Goal: Task Accomplishment & Management: Complete application form

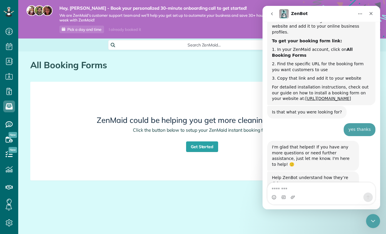
scroll to position [183, 0]
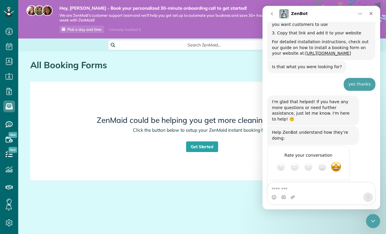
click at [199, 87] on div "ZenMaid could be helping you get more cleaning customers! Click the button belo…" at bounding box center [202, 131] width 324 height 89
click at [361, 13] on icon "Home" at bounding box center [360, 13] width 5 height 5
click at [346, 26] on div "Expand window" at bounding box center [345, 29] width 42 height 6
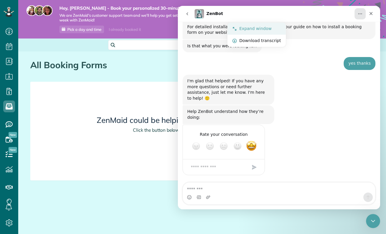
scroll to position [154, 0]
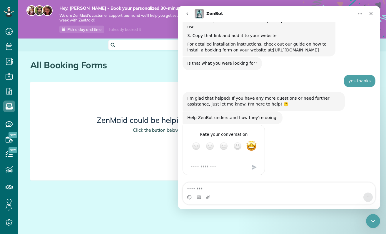
click at [360, 13] on icon "Home" at bounding box center [360, 13] width 5 height 5
click at [343, 29] on div "Collapse window" at bounding box center [345, 29] width 42 height 6
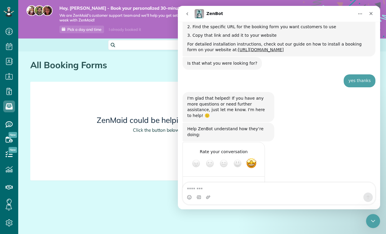
scroll to position [183, 0]
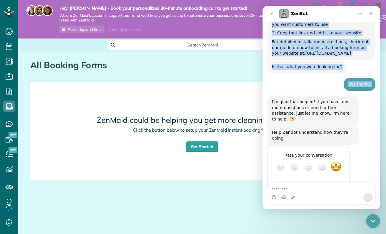
drag, startPoint x: 329, startPoint y: 11, endPoint x: 335, endPoint y: 70, distance: 59.4
click at [335, 70] on div "ZenBot Hi there! This ZenBot 🙂 I’m here to answer your questions, but you’ll al…" at bounding box center [321, 107] width 118 height 203
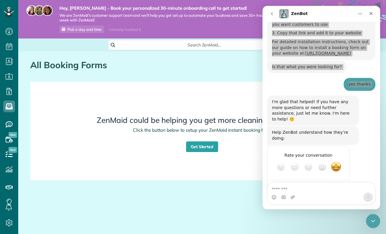
click at [374, 218] on icon "Close Intercom Messenger" at bounding box center [372, 220] width 7 height 7
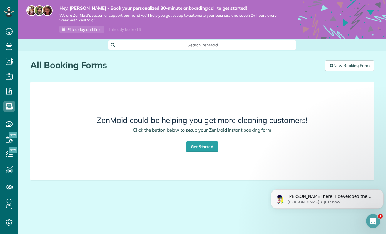
scroll to position [0, 0]
click at [344, 65] on link "New Booking Form" at bounding box center [349, 65] width 49 height 11
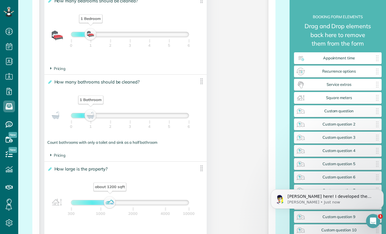
scroll to position [470, 0]
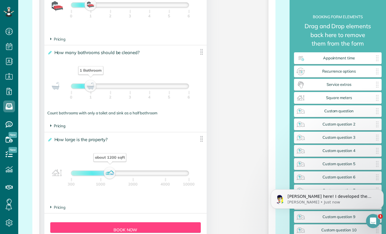
click at [60, 126] on span "Pricing" at bounding box center [58, 125] width 16 height 5
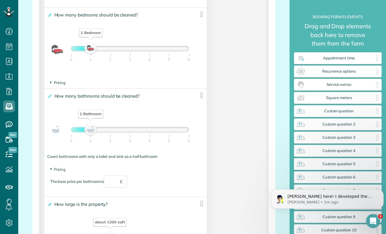
scroll to position [397, 0]
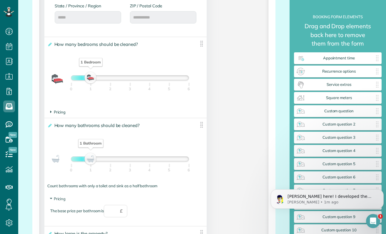
click at [63, 112] on span "Pricing" at bounding box center [58, 112] width 16 height 5
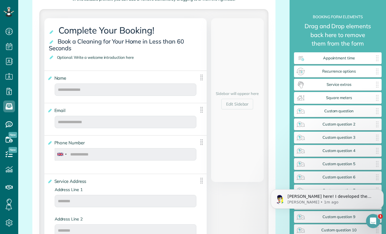
scroll to position [103, 0]
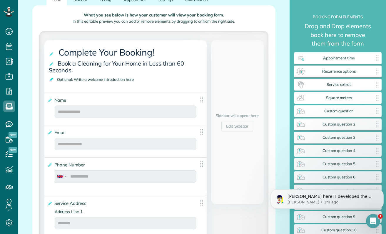
click at [51, 78] on icon at bounding box center [52, 79] width 6 height 4
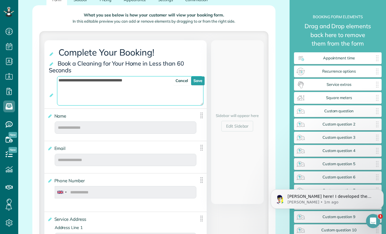
click at [78, 83] on textarea "**********" at bounding box center [130, 90] width 147 height 29
drag, startPoint x: 141, startPoint y: 81, endPoint x: 48, endPoint y: 88, distance: 94.0
click at [48, 88] on div "**********" at bounding box center [125, 74] width 162 height 68
type textarea "**********"
click at [199, 82] on link "Save" at bounding box center [198, 80] width 14 height 9
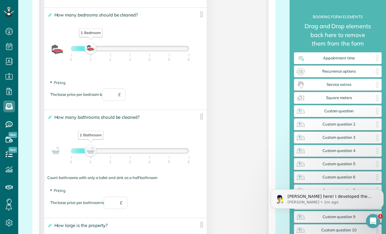
scroll to position [456, 0]
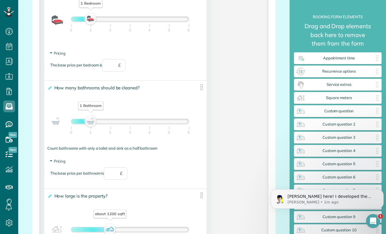
click at [199, 89] on img at bounding box center [201, 86] width 7 height 7
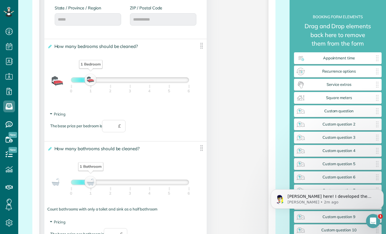
scroll to position [368, 0]
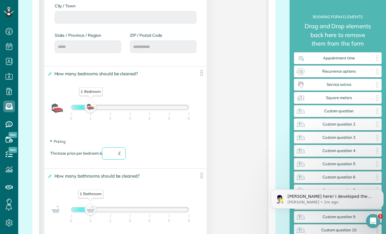
click at [111, 157] on input "text" at bounding box center [114, 153] width 24 height 12
click at [121, 155] on span "£" at bounding box center [119, 153] width 3 height 6
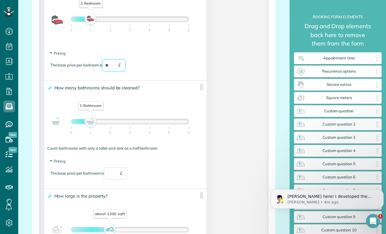
scroll to position [485, 0]
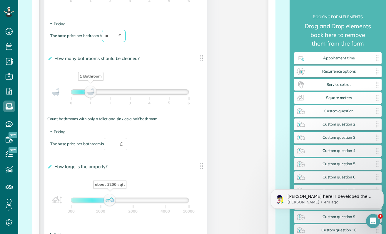
type input "**"
click at [115, 148] on input "text" at bounding box center [116, 144] width 24 height 12
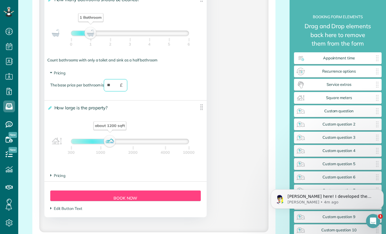
scroll to position [574, 0]
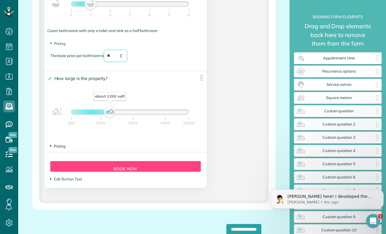
click at [56, 148] on span "Pricing" at bounding box center [58, 146] width 16 height 5
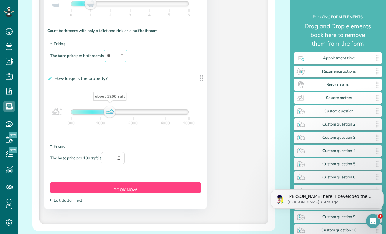
type input "**"
click at [113, 159] on input "text" at bounding box center [113, 158] width 24 height 12
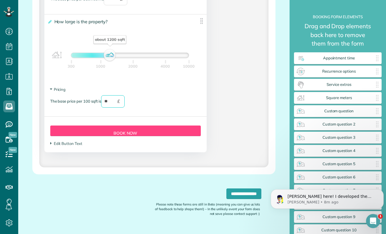
scroll to position [645, 0]
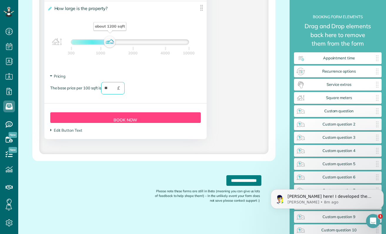
type input "**"
click at [226, 180] on input "**********" at bounding box center [243, 180] width 35 height 11
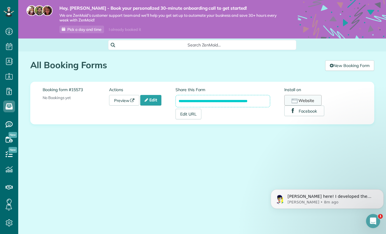
click at [307, 101] on button "Website" at bounding box center [302, 100] width 37 height 11
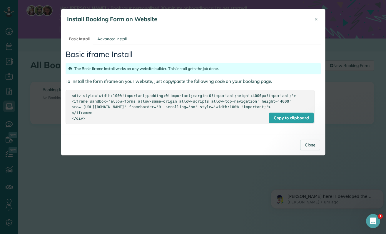
click at [152, 101] on div "<div style='width:100%!important;padding:0!important;margin:0!important;height:…" at bounding box center [190, 107] width 237 height 28
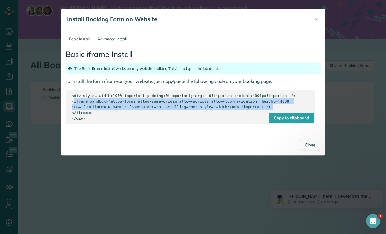
click at [152, 101] on div "<div style='width:100%!important;padding:0!important;margin:0!important;height:…" at bounding box center [190, 107] width 237 height 28
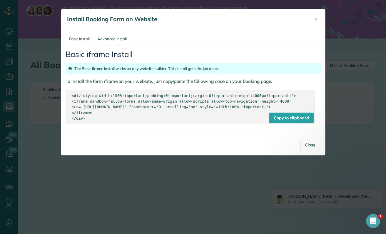
click at [78, 93] on div "<div style='width:100%!important;padding:0!important;margin:0!important;height:…" at bounding box center [190, 107] width 237 height 28
click at [69, 93] on div "Copy to clipboard <div style='width:100%!important;padding:0!important;margin:0…" at bounding box center [190, 107] width 249 height 34
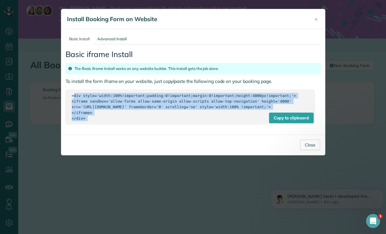
drag, startPoint x: 69, startPoint y: 93, endPoint x: 146, endPoint y: 124, distance: 83.3
click at [146, 124] on div "Copy to clipboard <div style='width:100%!important;padding:0!important;margin:0…" at bounding box center [190, 107] width 249 height 34
copy body "<div style='width:100%!important;padding:0!important;margin:0!important;height:…"
click at [315, 150] on button "Close" at bounding box center [310, 145] width 20 height 11
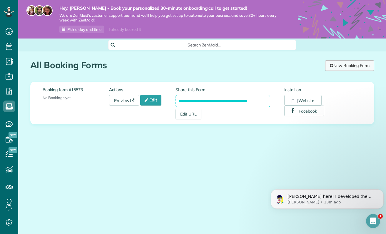
click at [354, 66] on link "New Booking Form" at bounding box center [349, 65] width 49 height 11
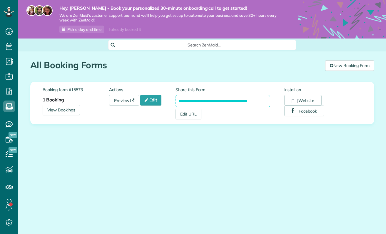
scroll to position [3, 3]
click at [342, 65] on link "New Booking Form" at bounding box center [349, 65] width 49 height 11
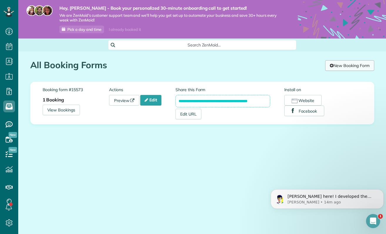
scroll to position [0, 0]
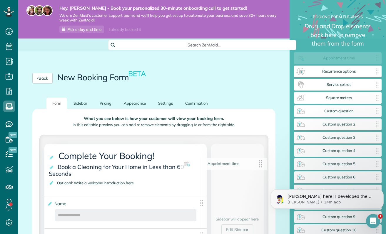
drag, startPoint x: 344, startPoint y: 60, endPoint x: 228, endPoint y: 167, distance: 157.4
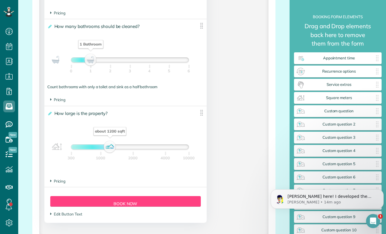
scroll to position [558, 0]
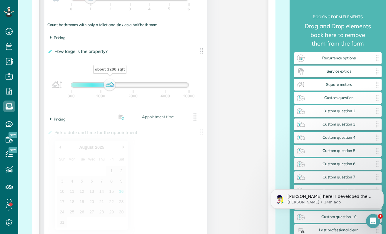
drag, startPoint x: 302, startPoint y: 58, endPoint x: 120, endPoint y: 119, distance: 192.0
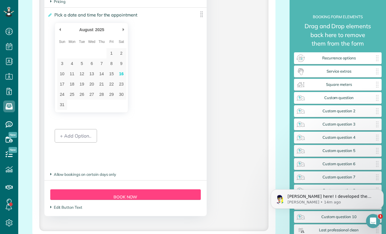
scroll to position [705, 0]
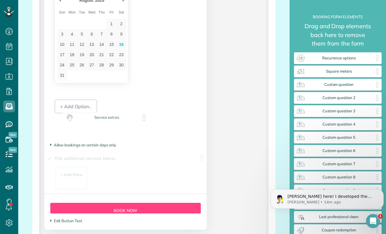
drag, startPoint x: 330, startPoint y: 73, endPoint x: 99, endPoint y: 122, distance: 236.1
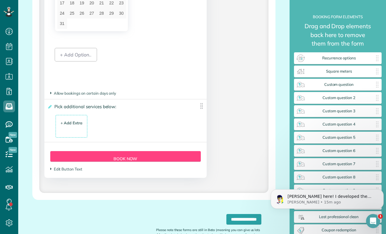
scroll to position [764, 0]
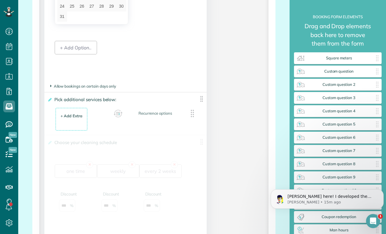
drag, startPoint x: 343, startPoint y: 61, endPoint x: 161, endPoint y: 118, distance: 190.1
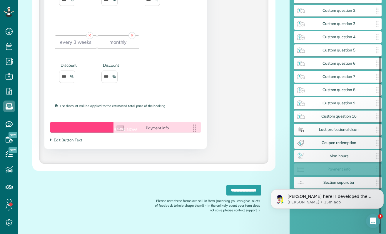
scroll to position [61, 0]
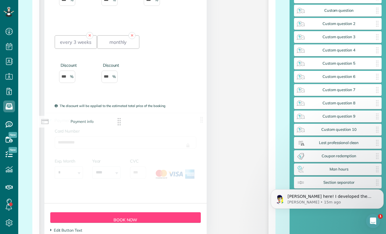
drag, startPoint x: 337, startPoint y: 169, endPoint x: 81, endPoint y: 122, distance: 260.6
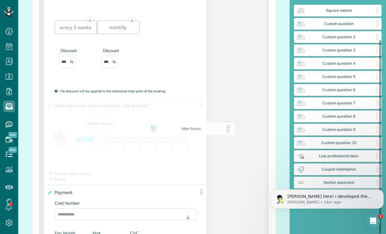
scroll to position [48, 0]
drag, startPoint x: 331, startPoint y: 170, endPoint x: 89, endPoint y: 105, distance: 250.0
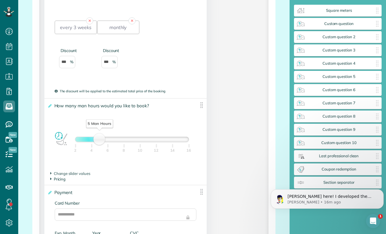
click at [60, 180] on span "Pricing" at bounding box center [58, 179] width 16 height 5
click at [117, 194] on input "text" at bounding box center [116, 191] width 24 height 12
click at [182, 191] on div "The base price per man-hour is ** £" at bounding box center [125, 194] width 150 height 18
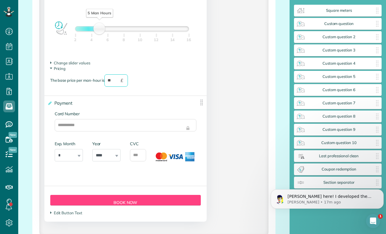
scroll to position [1102, 0]
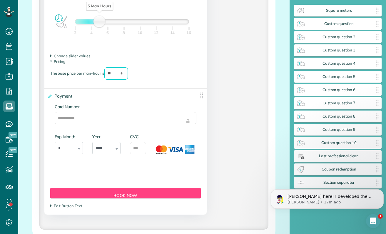
type input "**"
drag, startPoint x: 306, startPoint y: 184, endPoint x: 81, endPoint y: 83, distance: 246.1
click html "Alex here! I developed the software you're currently trialing (though I have he…"
click at [334, 184] on body "Alex here! I developed the software you're currently trialing (though I have he…" at bounding box center [327, 197] width 113 height 36
drag, startPoint x: 297, startPoint y: 180, endPoint x: 293, endPoint y: 182, distance: 5.0
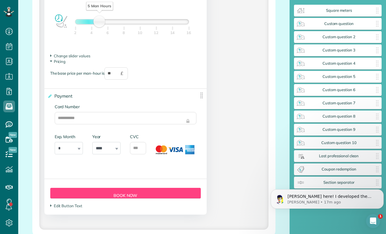
click at [293, 182] on body "Alex here! I developed the software you're currently trialing (though I have he…" at bounding box center [327, 197] width 113 height 36
drag, startPoint x: 306, startPoint y: 191, endPoint x: 310, endPoint y: 183, distance: 8.4
click at [310, 183] on body "Alex here! I developed the software you're currently trialing (though I have he…" at bounding box center [327, 197] width 113 height 36
click at [310, 182] on body "Alex here! I developed the software you're currently trialing (though I have he…" at bounding box center [327, 197] width 113 height 36
click at [341, 184] on body "Alex here! I developed the software you're currently trialing (though I have he…" at bounding box center [327, 197] width 113 height 36
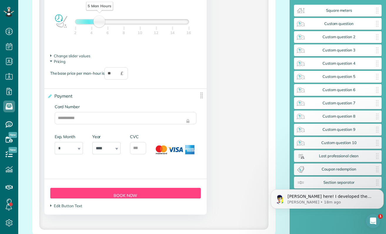
drag, startPoint x: 345, startPoint y: 182, endPoint x: 320, endPoint y: 182, distance: 25.0
click at [315, 182] on body "Alex here! I developed the software you're currently trialing (though I have he…" at bounding box center [327, 197] width 113 height 36
drag, startPoint x: 373, startPoint y: 183, endPoint x: 350, endPoint y: 183, distance: 23.5
click at [350, 183] on body "Alex here! I developed the software you're currently trialing (though I have he…" at bounding box center [327, 197] width 113 height 36
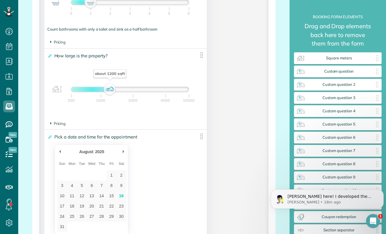
scroll to position [544, 0]
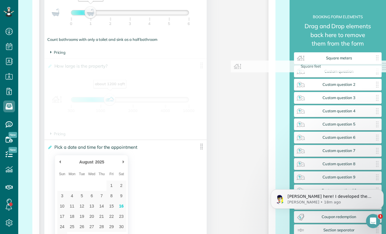
drag, startPoint x: 200, startPoint y: 67, endPoint x: 387, endPoint y: 68, distance: 186.6
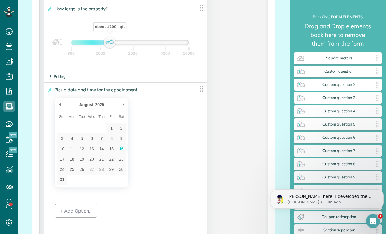
scroll to position [602, 0]
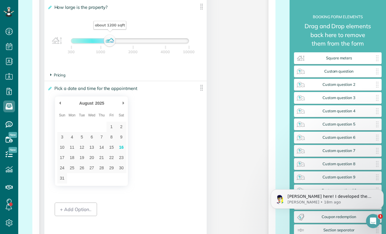
click at [62, 75] on span "Pricing" at bounding box center [58, 75] width 16 height 5
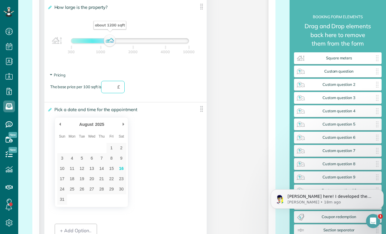
click at [108, 86] on input "text" at bounding box center [113, 87] width 24 height 12
click at [197, 81] on section "Pricing The base price per 100 sqft is ** £" at bounding box center [125, 85] width 150 height 27
click at [194, 83] on div "The base price per 100 sqft is ** £" at bounding box center [125, 90] width 150 height 18
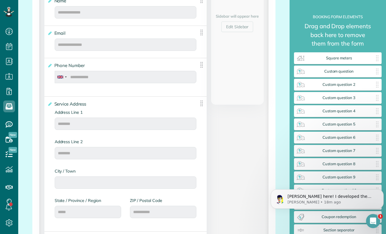
scroll to position [0, 0]
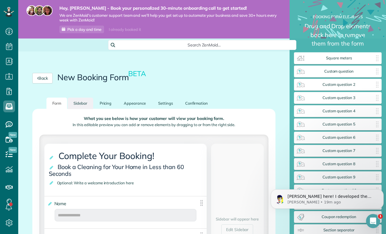
type input "**"
click at [80, 100] on link "Sidebar" at bounding box center [81, 103] width 26 height 11
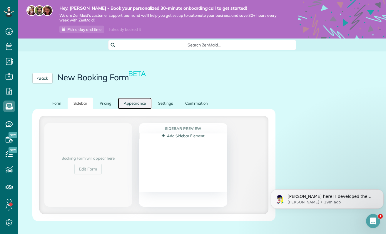
click at [130, 105] on link "Appearance" at bounding box center [135, 103] width 34 height 11
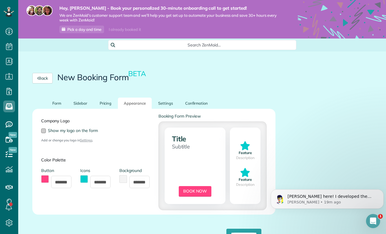
click at [45, 131] on div at bounding box center [43, 130] width 5 height 5
click at [85, 139] on link "Settings" at bounding box center [86, 140] width 12 height 4
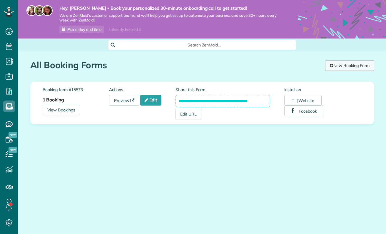
scroll to position [3, 3]
click at [127, 100] on link "Preview" at bounding box center [124, 100] width 31 height 11
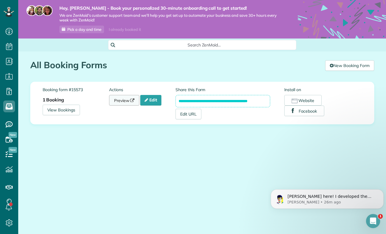
scroll to position [0, 0]
click at [344, 65] on link "New Booking Form" at bounding box center [349, 65] width 49 height 11
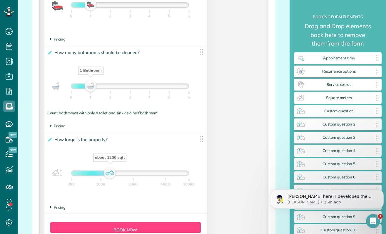
scroll to position [529, 0]
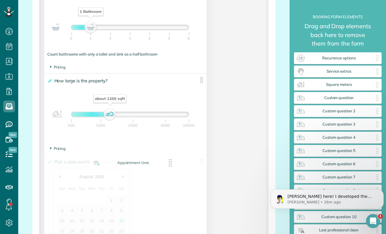
drag, startPoint x: 344, startPoint y: 60, endPoint x: 137, endPoint y: 165, distance: 232.3
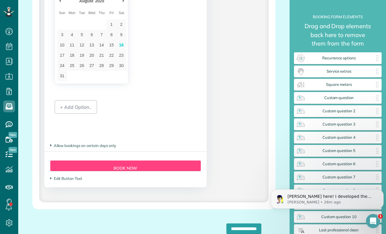
scroll to position [705, 0]
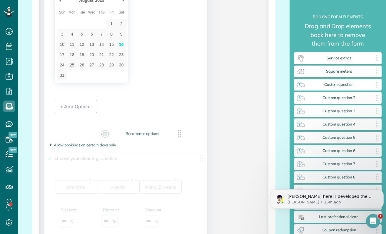
drag, startPoint x: 332, startPoint y: 58, endPoint x: 135, endPoint y: 139, distance: 213.2
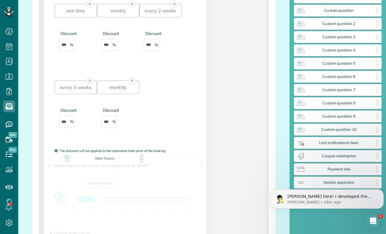
scroll to position [74, 0]
drag, startPoint x: 341, startPoint y: 158, endPoint x: 133, endPoint y: 161, distance: 208.4
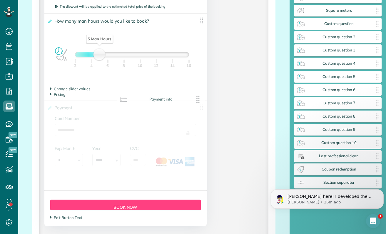
scroll to position [61, 0]
drag, startPoint x: 343, startPoint y: 171, endPoint x: 119, endPoint y: 134, distance: 226.3
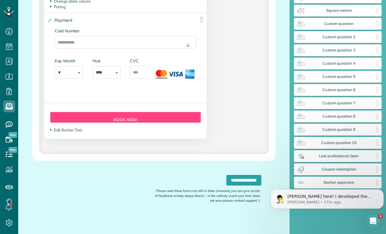
scroll to position [1116, 0]
click at [226, 182] on input "**********" at bounding box center [243, 180] width 35 height 11
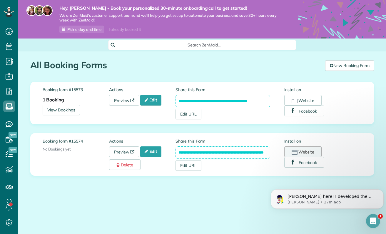
click at [298, 153] on button "Website" at bounding box center [302, 151] width 37 height 11
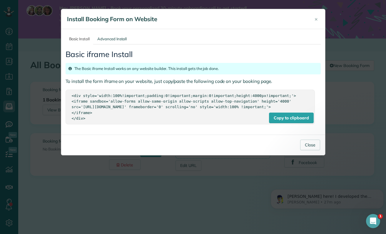
click at [70, 93] on div "Copy to clipboard <div style='width:100%!important;padding:0!important;margin:0…" at bounding box center [190, 107] width 249 height 34
drag, startPoint x: 72, startPoint y: 96, endPoint x: 252, endPoint y: 136, distance: 184.8
click at [252, 135] on div "Basic Install Advanced Install Basic iframe Install The Basic iframe Install wo…" at bounding box center [193, 81] width 264 height 105
copy div "<div style='width:100%!important;padding:0!important;margin:0!important;height:…"
